Goal: Task Accomplishment & Management: Complete application form

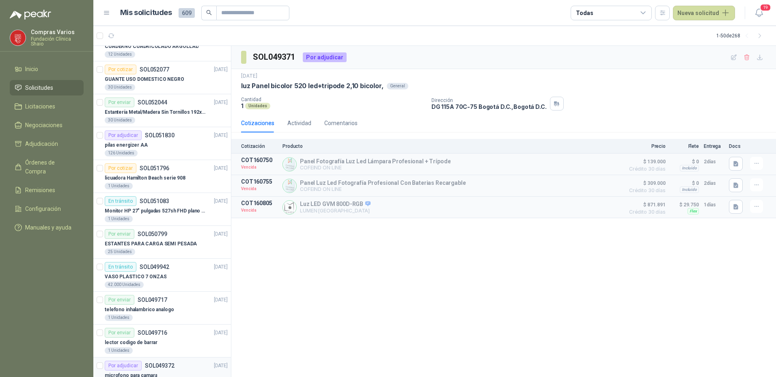
scroll to position [771, 0]
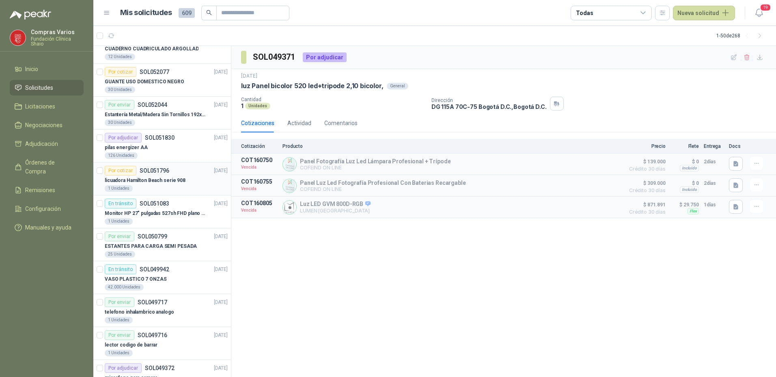
click at [151, 184] on div "licuadora Hamilton Beach serie 908" at bounding box center [166, 180] width 123 height 10
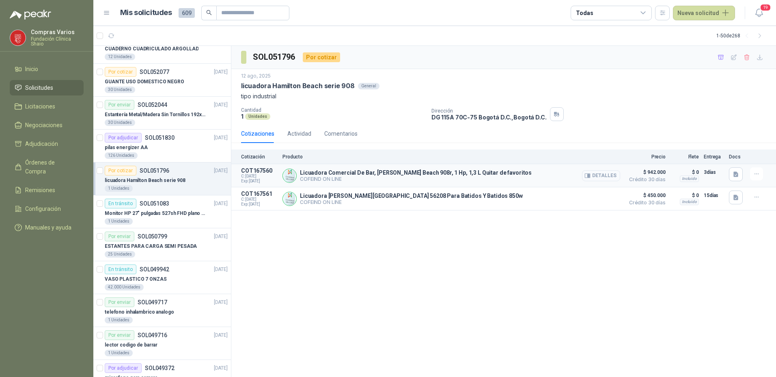
click at [598, 177] on button "Detalles" at bounding box center [601, 175] width 38 height 11
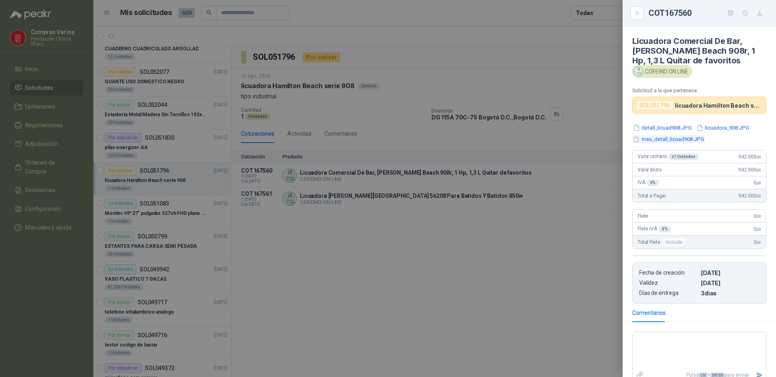
click at [680, 141] on button "mas_detall_licuad908.JPG" at bounding box center [668, 139] width 73 height 9
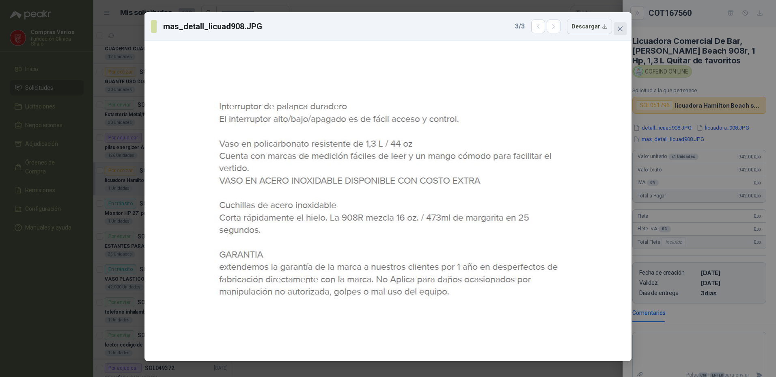
click at [616, 30] on span "Close" at bounding box center [620, 29] width 13 height 6
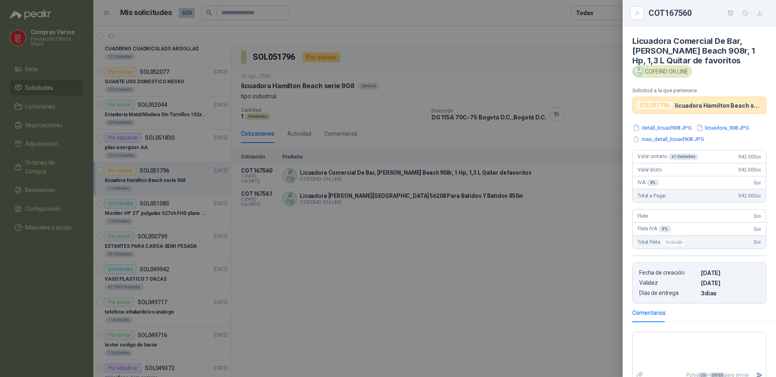
click at [510, 233] on div at bounding box center [388, 188] width 776 height 377
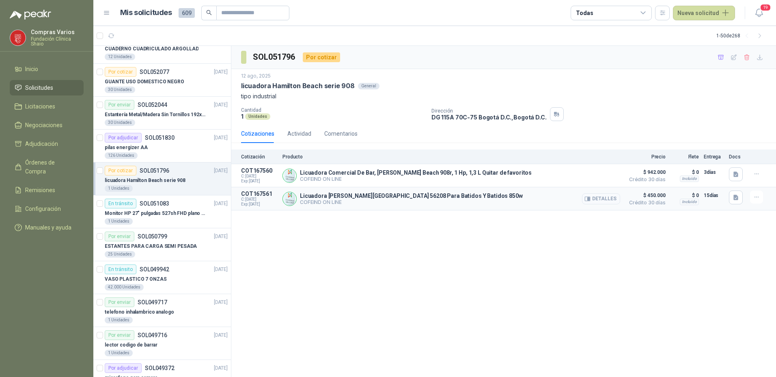
click at [597, 201] on button "Detalles" at bounding box center [601, 198] width 38 height 11
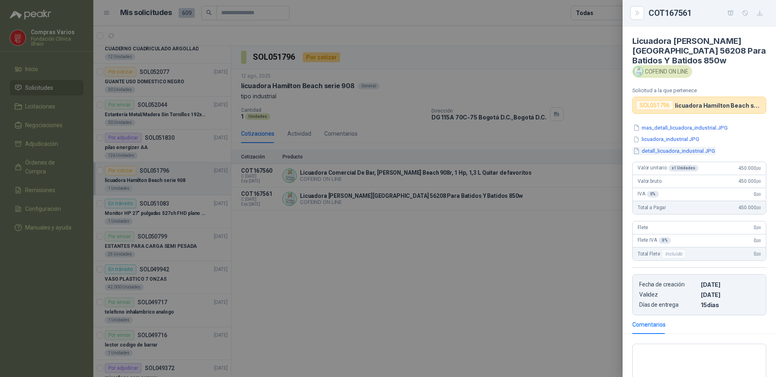
click at [652, 150] on button "detall_licuadora_industrial.JPG" at bounding box center [674, 151] width 84 height 9
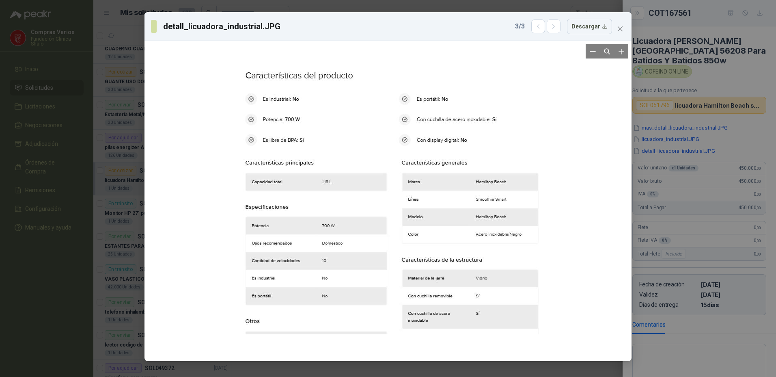
click at [203, 211] on div at bounding box center [388, 200] width 481 height 313
click at [620, 28] on icon "close" at bounding box center [620, 29] width 6 height 6
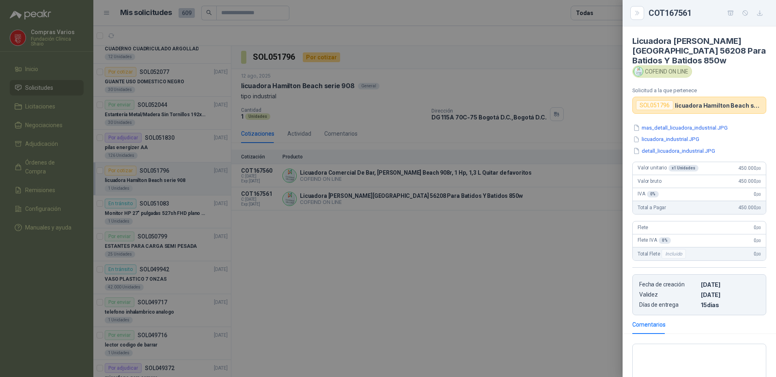
click at [429, 207] on div at bounding box center [388, 188] width 776 height 377
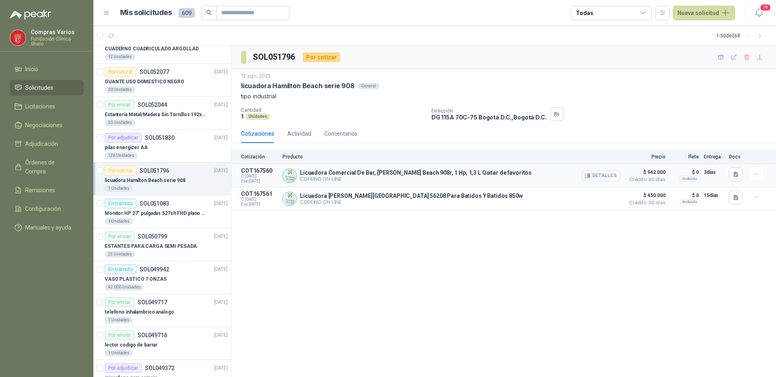
click at [598, 171] on button "Detalles" at bounding box center [601, 175] width 38 height 11
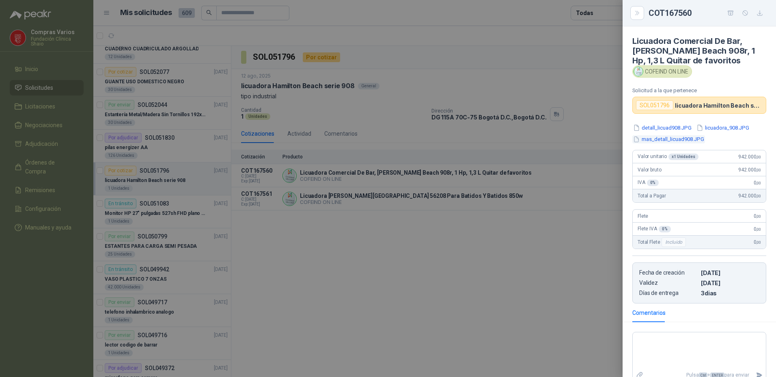
click at [688, 136] on button "mas_detall_licuad908.JPG" at bounding box center [668, 139] width 73 height 9
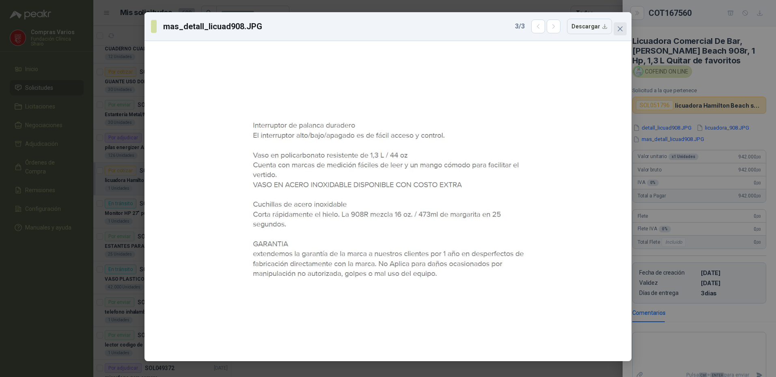
click at [618, 25] on button "Close" at bounding box center [620, 28] width 13 height 13
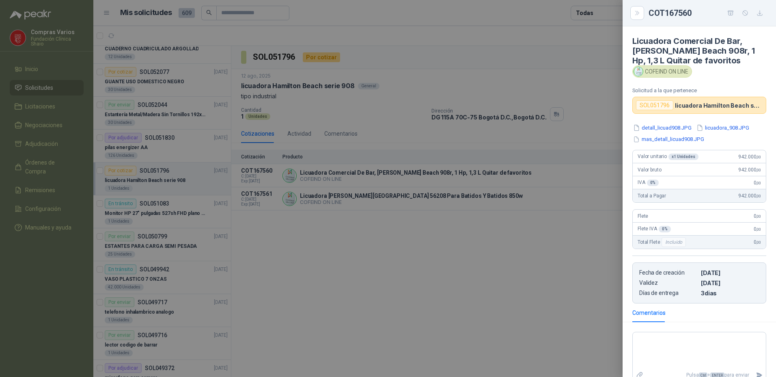
click at [522, 234] on div at bounding box center [388, 188] width 776 height 377
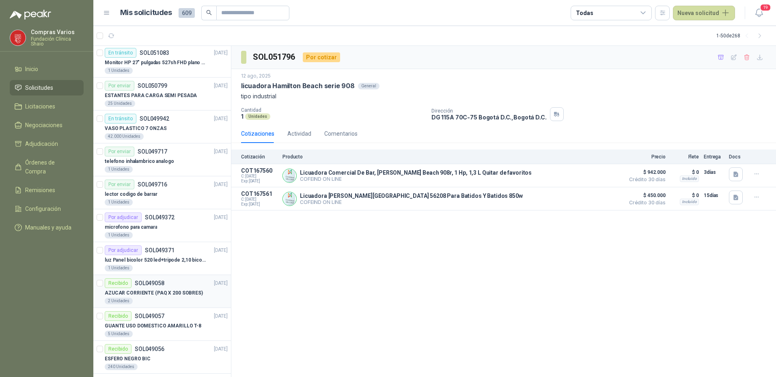
scroll to position [771, 0]
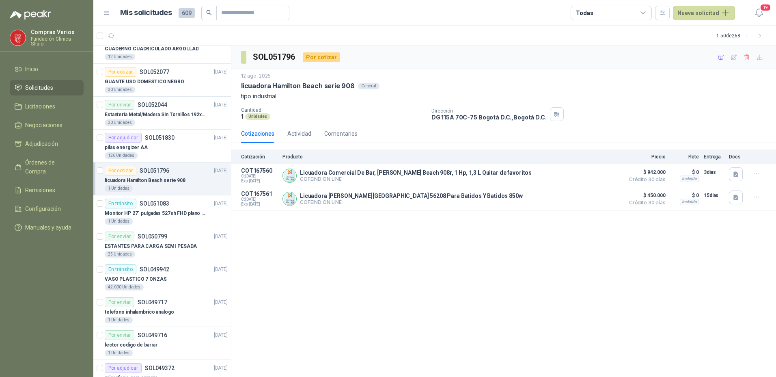
click at [21, 309] on menu "Compras Varios Fundación Clínica Shaio Inicio Solicitudes Licitaciones Negociac…" at bounding box center [46, 188] width 93 height 377
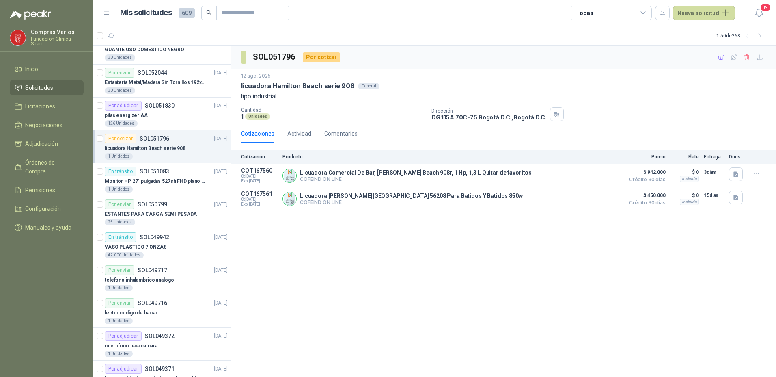
scroll to position [812, 0]
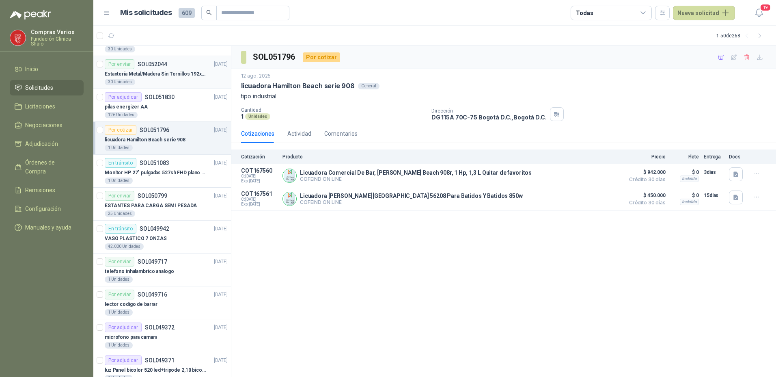
click at [169, 69] on div "Estantería Metal/Madera Sin Tornillos 192x100x50 cm 5 Niveles Gris" at bounding box center [166, 74] width 123 height 10
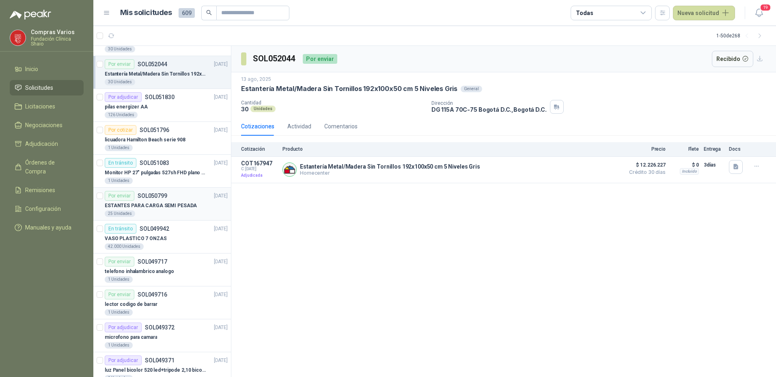
click at [156, 200] on div "Por enviar SOL050799" at bounding box center [136, 196] width 63 height 10
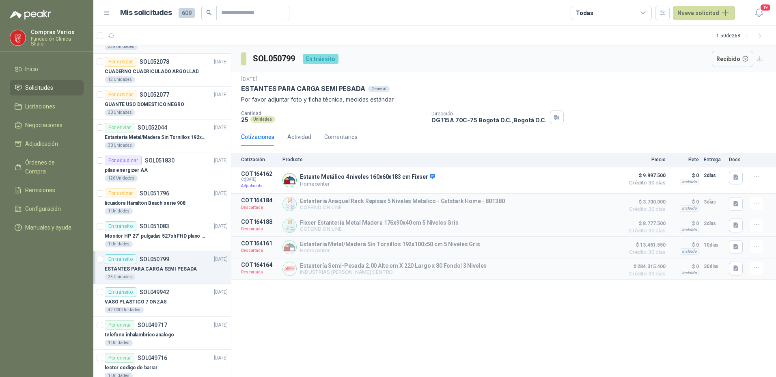
scroll to position [812, 0]
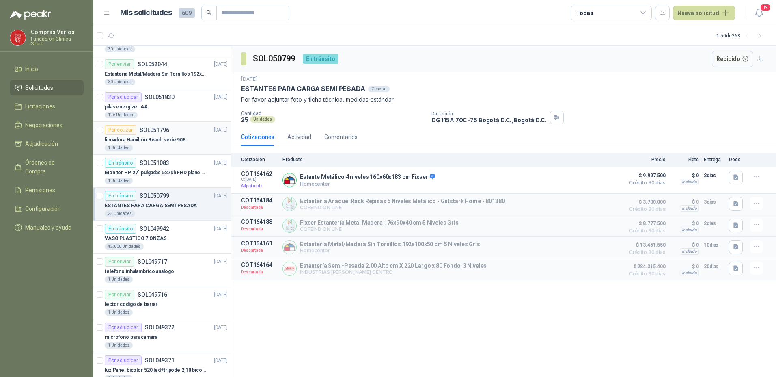
click at [140, 139] on p "licuadora Hamilton Beach serie 908" at bounding box center [145, 140] width 81 height 8
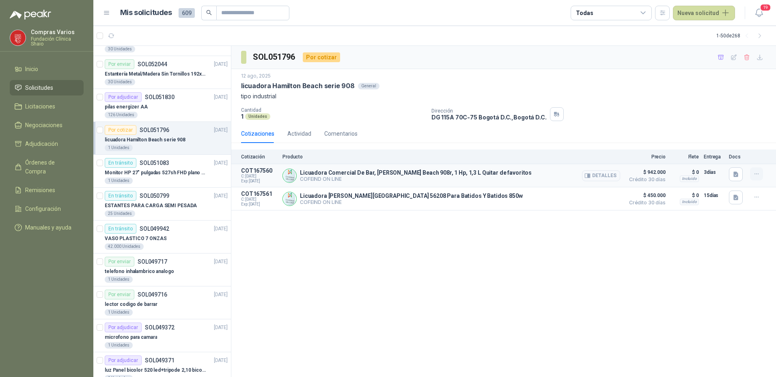
click at [758, 173] on icon "button" at bounding box center [756, 174] width 7 height 7
click at [742, 146] on button "Añadir" at bounding box center [740, 141] width 65 height 13
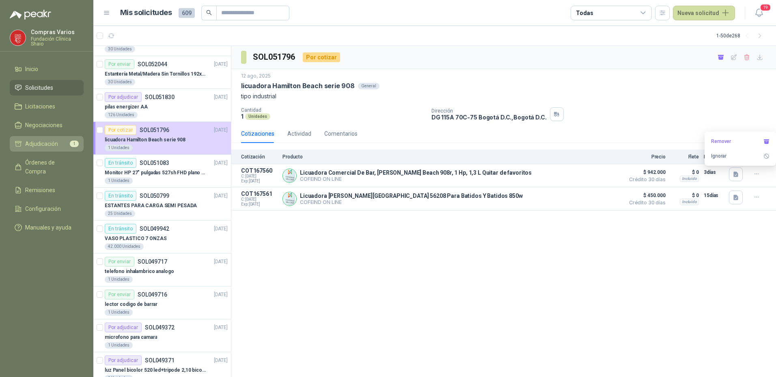
click at [23, 143] on li "Adjudicación 1" at bounding box center [47, 143] width 64 height 9
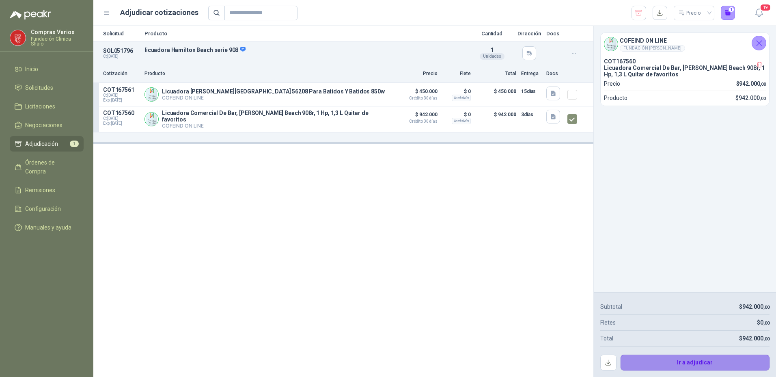
click at [686, 357] on button "Ir a adjudicar" at bounding box center [695, 362] width 149 height 16
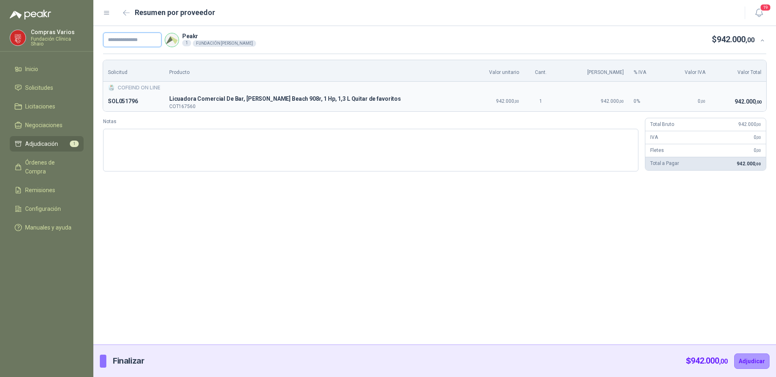
click at [142, 41] on input "text" at bounding box center [132, 39] width 58 height 15
type input "********"
click at [750, 361] on button "Adjudicar" at bounding box center [751, 360] width 35 height 15
